Goal: Information Seeking & Learning: Understand process/instructions

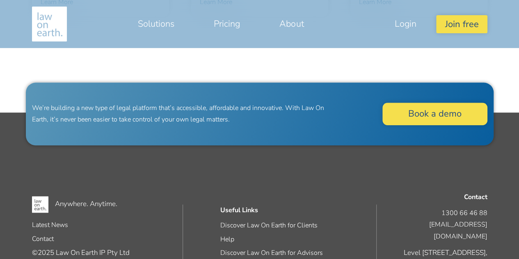
scroll to position [1981, 0]
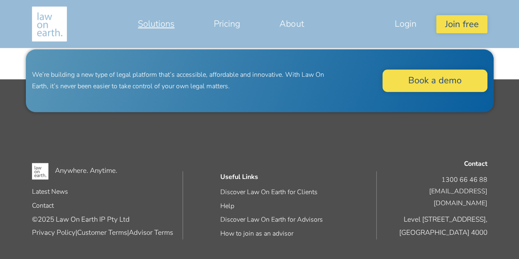
click at [166, 24] on link "Solutions" at bounding box center [156, 24] width 76 height 20
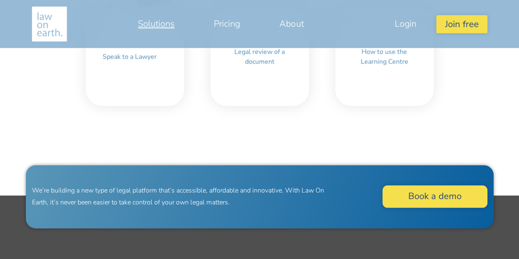
scroll to position [464, 0]
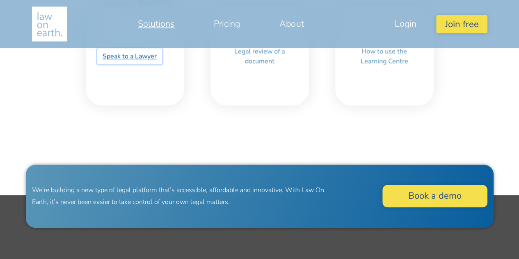
click at [144, 62] on link "Speak to a Lawyer" at bounding box center [129, 56] width 65 height 16
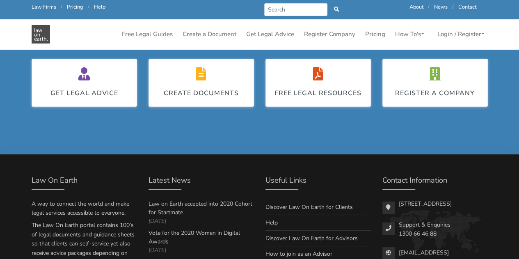
scroll to position [1511, 0]
